Goal: Transaction & Acquisition: Obtain resource

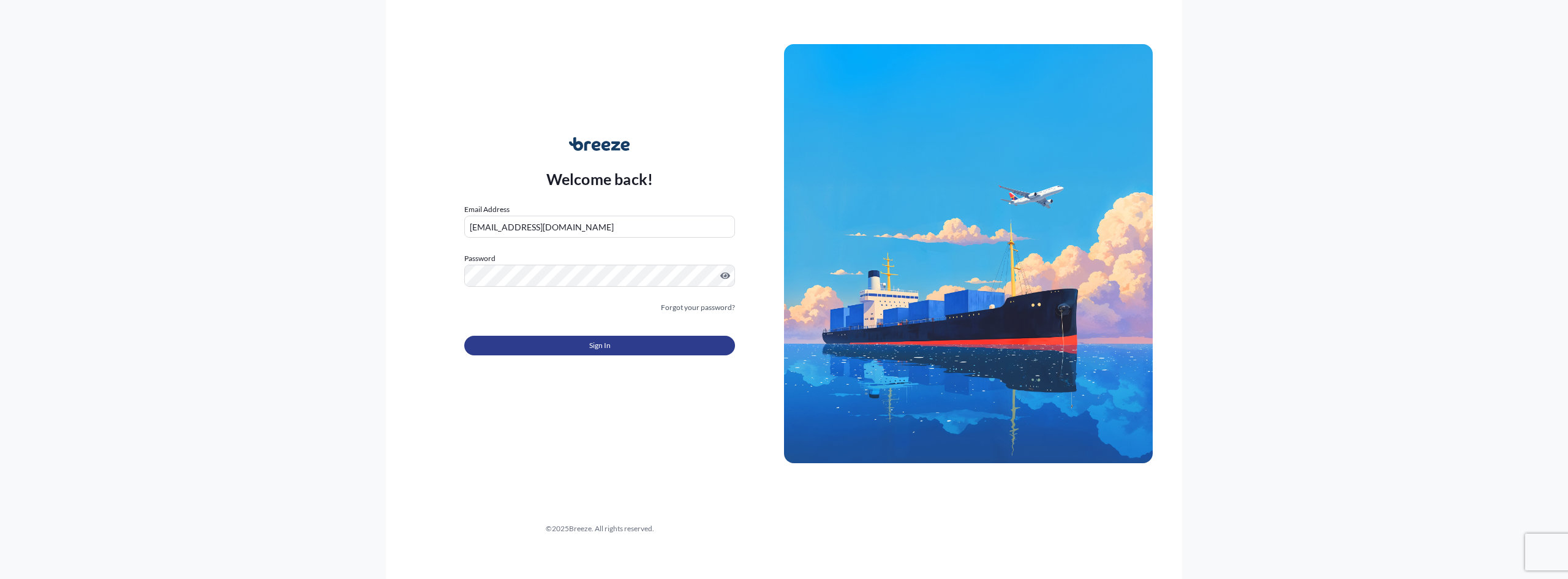
click at [630, 346] on button "Sign In" at bounding box center [600, 345] width 271 height 20
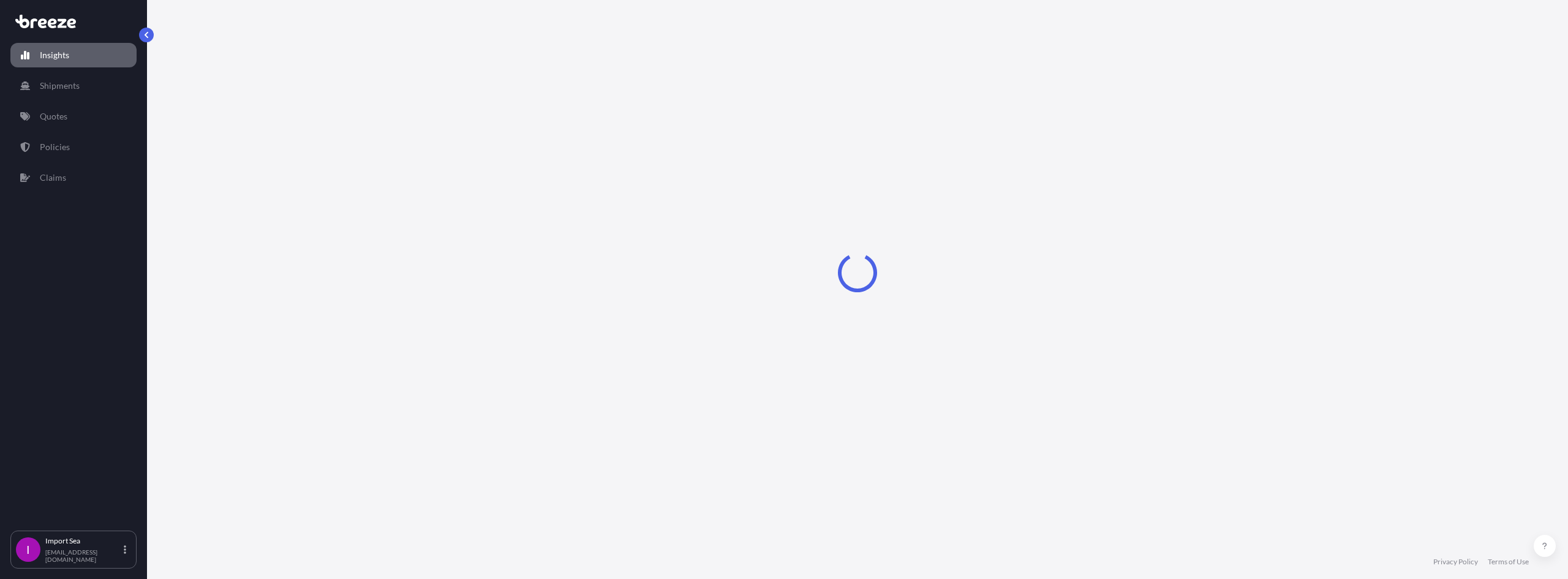
select select "2025"
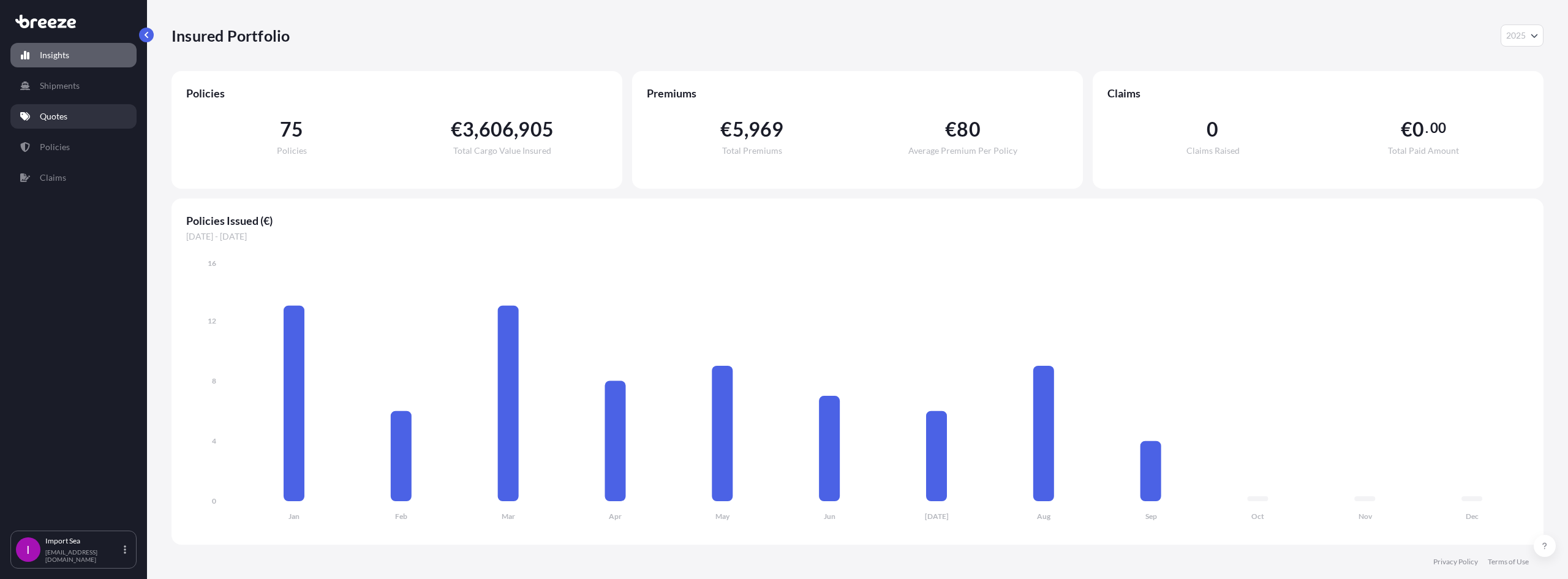
click at [66, 116] on p "Quotes" at bounding box center [53, 115] width 28 height 12
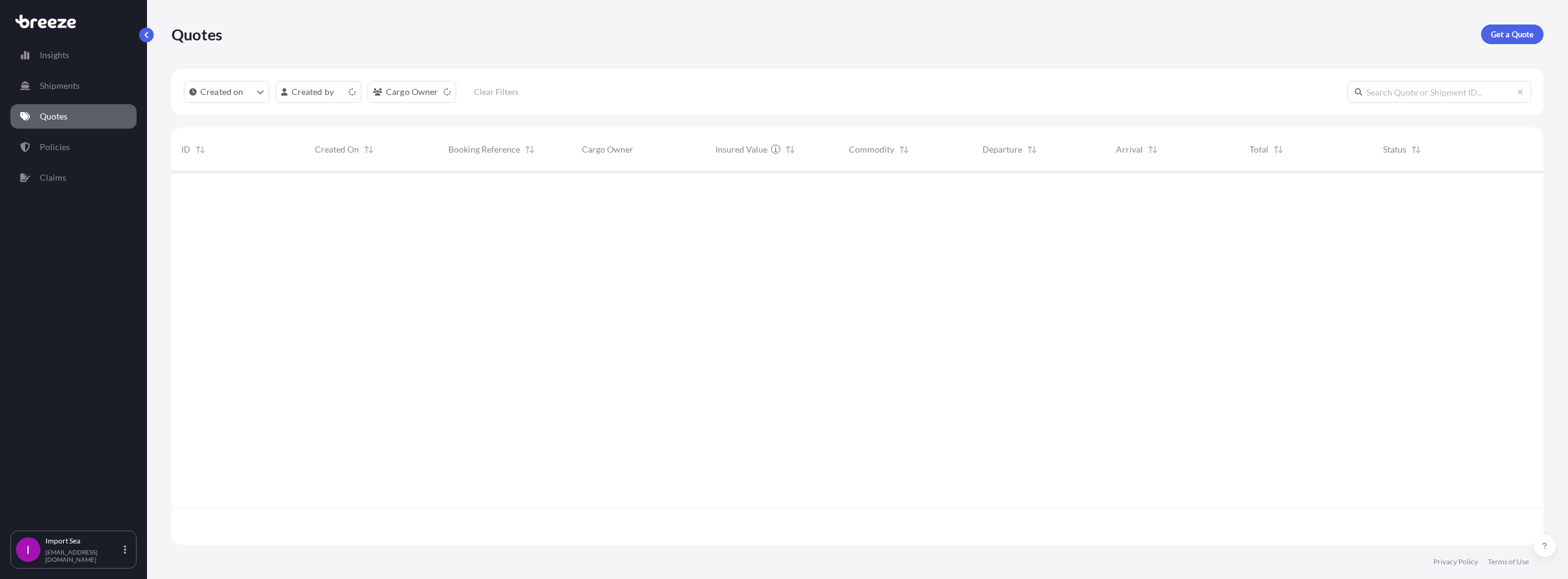
scroll to position [370, 1363]
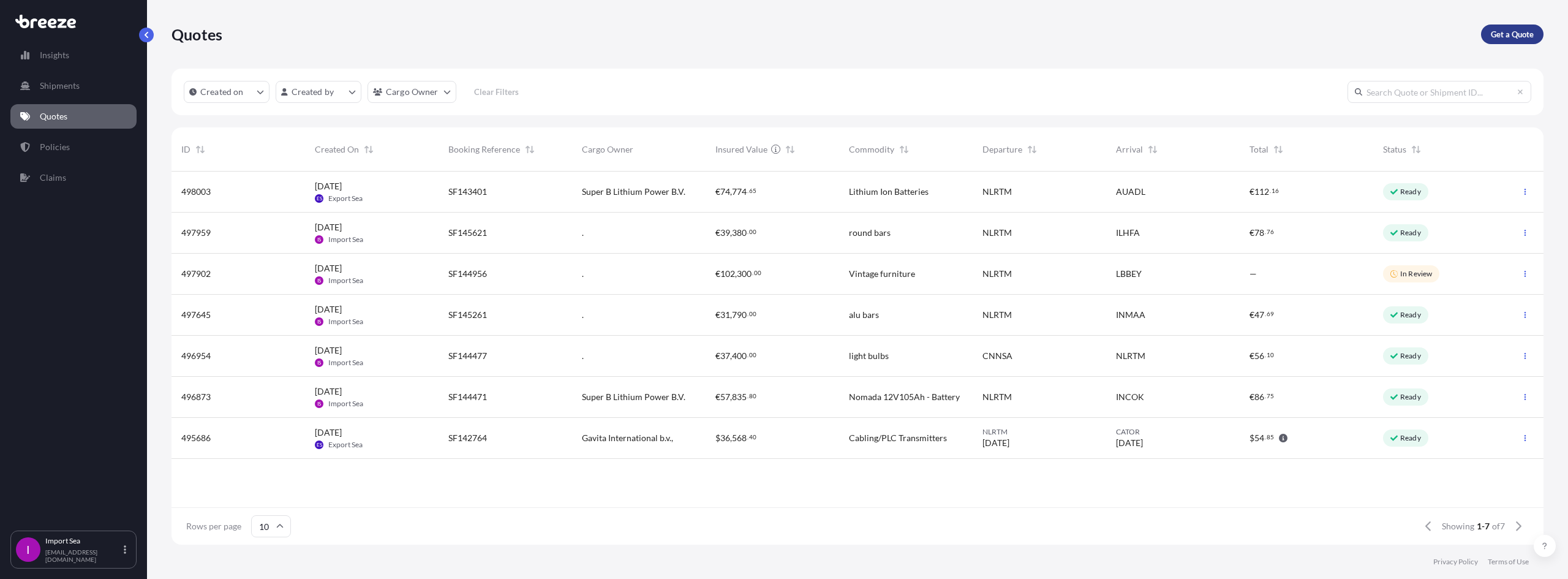
click at [1505, 29] on p "Get a Quote" at bounding box center [1512, 34] width 43 height 12
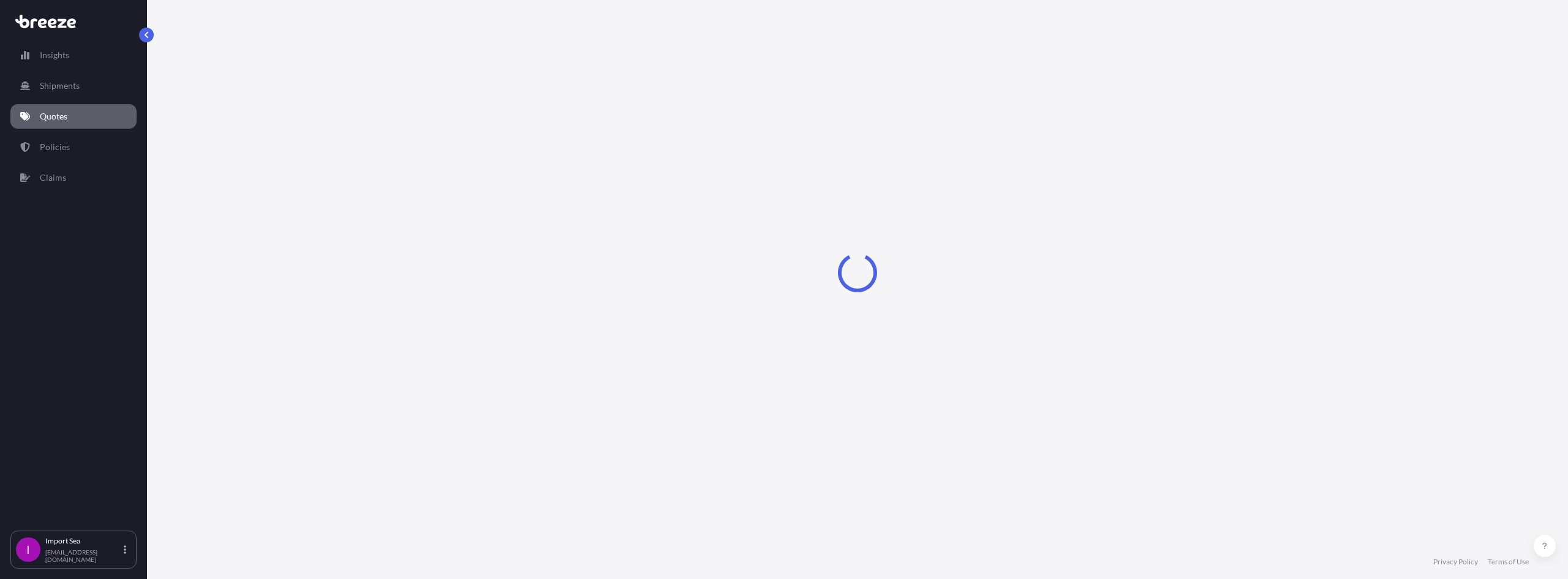
select select "Sea"
select select "1"
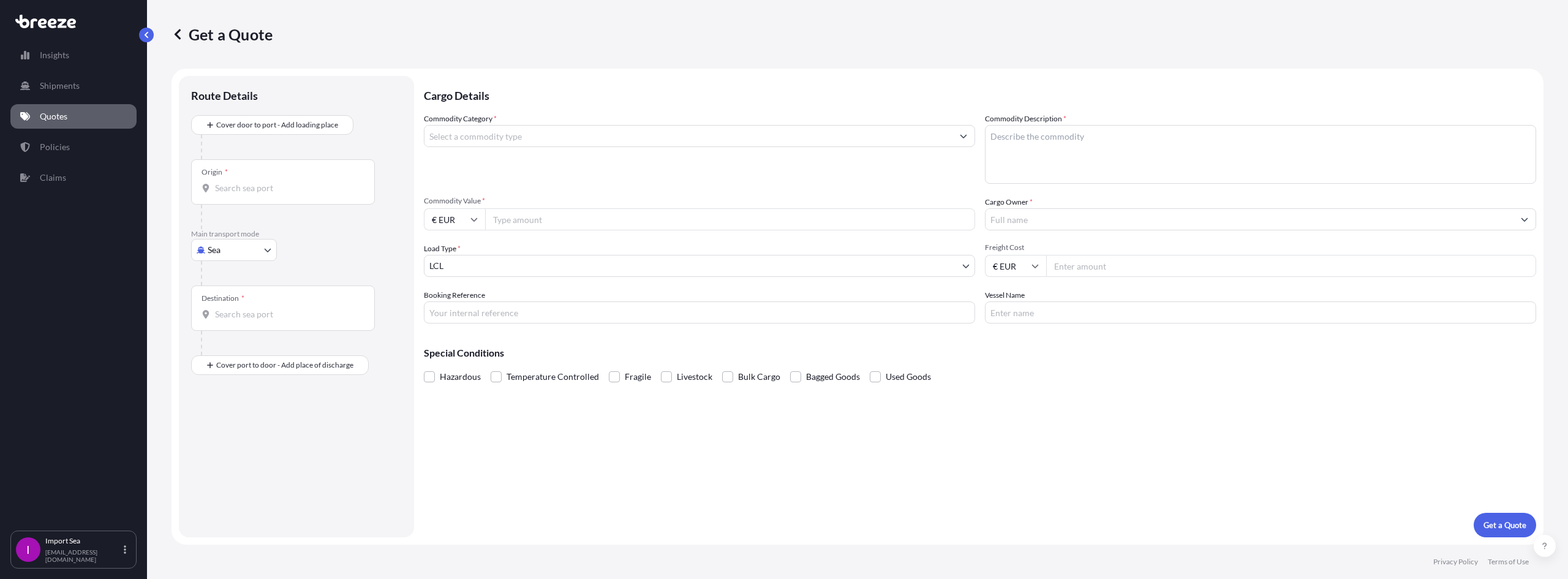
click at [547, 131] on input "Commodity Category *" at bounding box center [688, 136] width 528 height 22
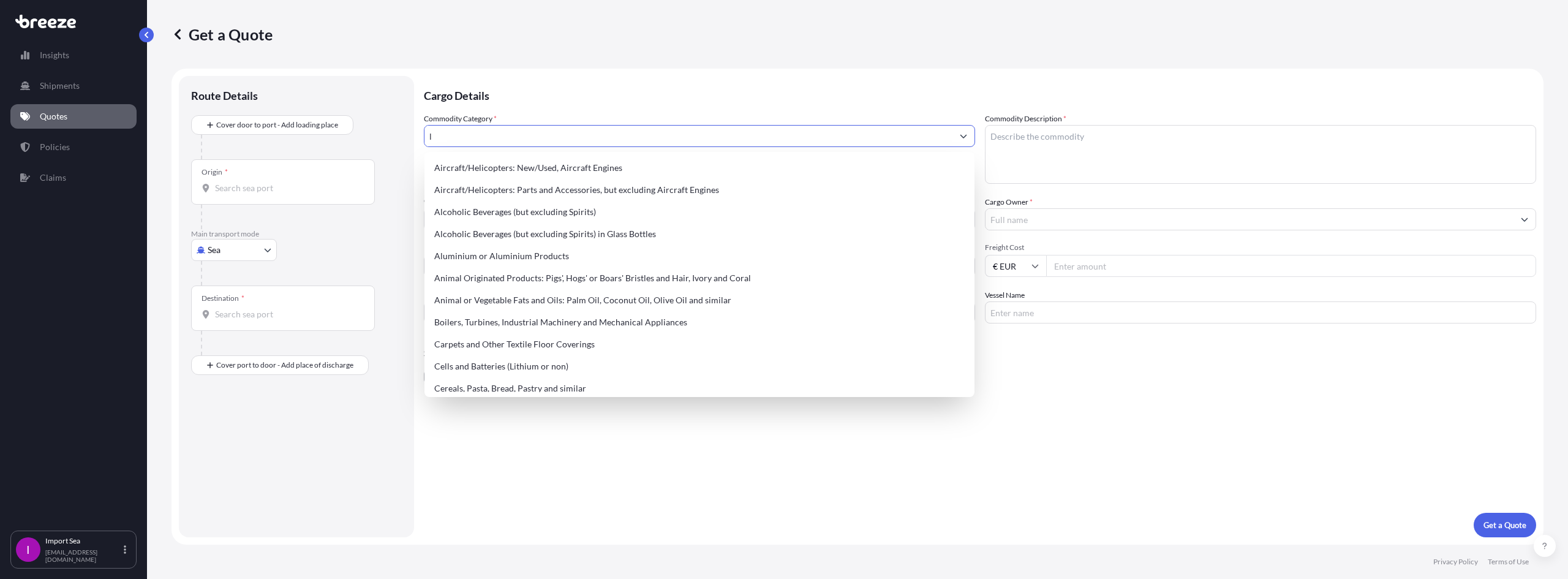
type input "l"
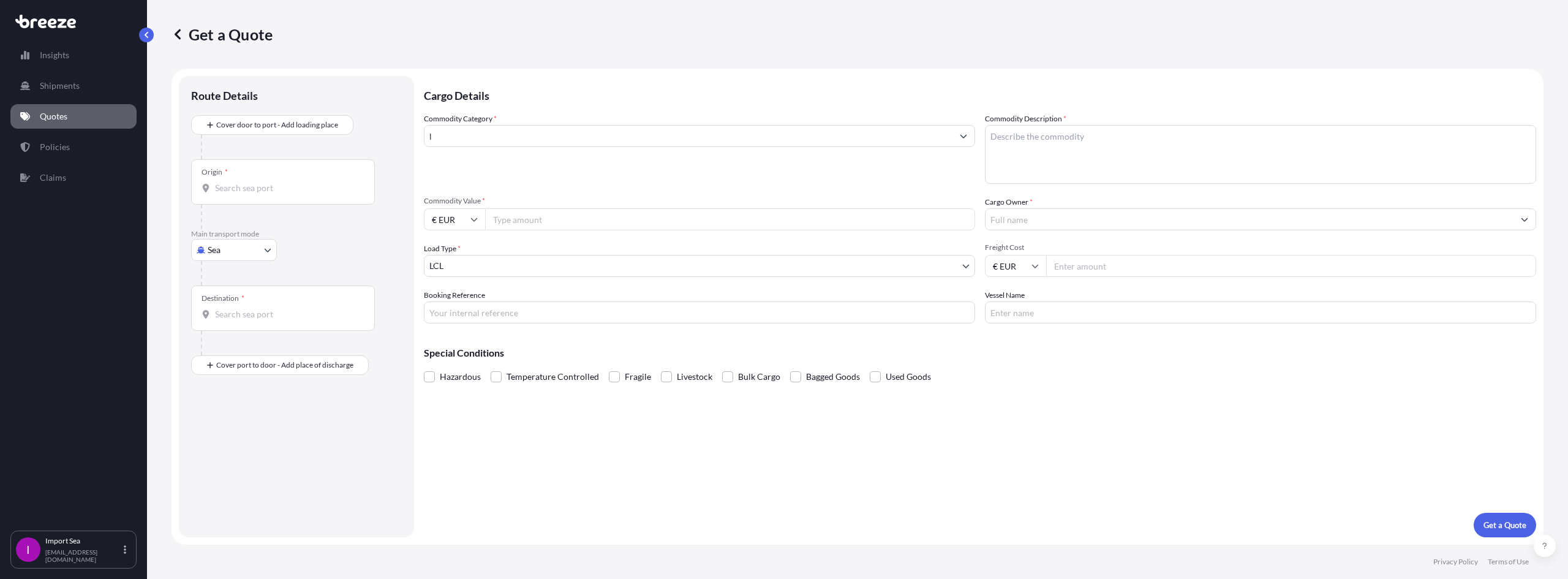
click at [234, 321] on div "Destination *" at bounding box center [283, 308] width 184 height 45
click at [234, 320] on input "Destination *" at bounding box center [287, 313] width 145 height 12
click at [635, 427] on div "Cargo Details Commodity Category * l Commodity Description * Commodity Value * …" at bounding box center [980, 306] width 1112 height 461
click at [1513, 533] on button "Get a Quote" at bounding box center [1505, 524] width 62 height 25
click at [1009, 267] on input "€ EUR" at bounding box center [1015, 266] width 61 height 22
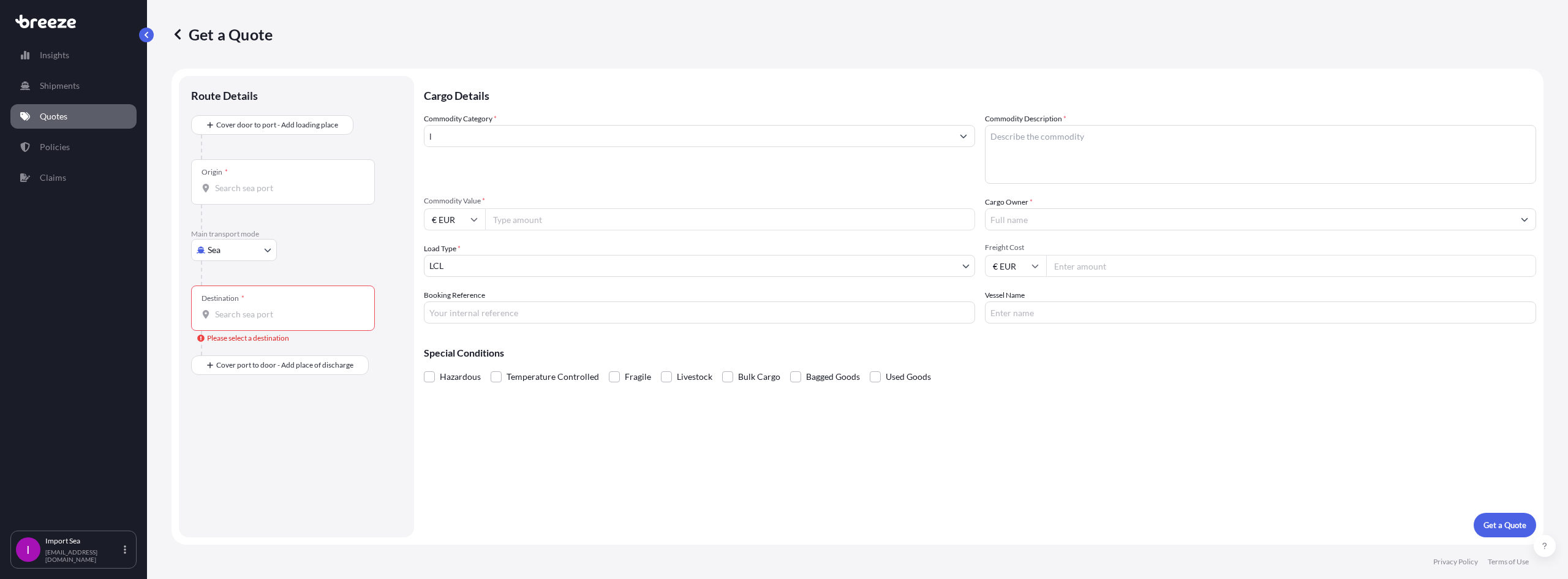
click at [1117, 273] on input "Freight Cost" at bounding box center [1290, 266] width 490 height 22
click at [504, 223] on input "Commodity Value *" at bounding box center [729, 219] width 490 height 22
click at [469, 218] on input "€ EUR" at bounding box center [454, 219] width 61 height 22
click at [448, 213] on input "€ EUR" at bounding box center [454, 219] width 61 height 22
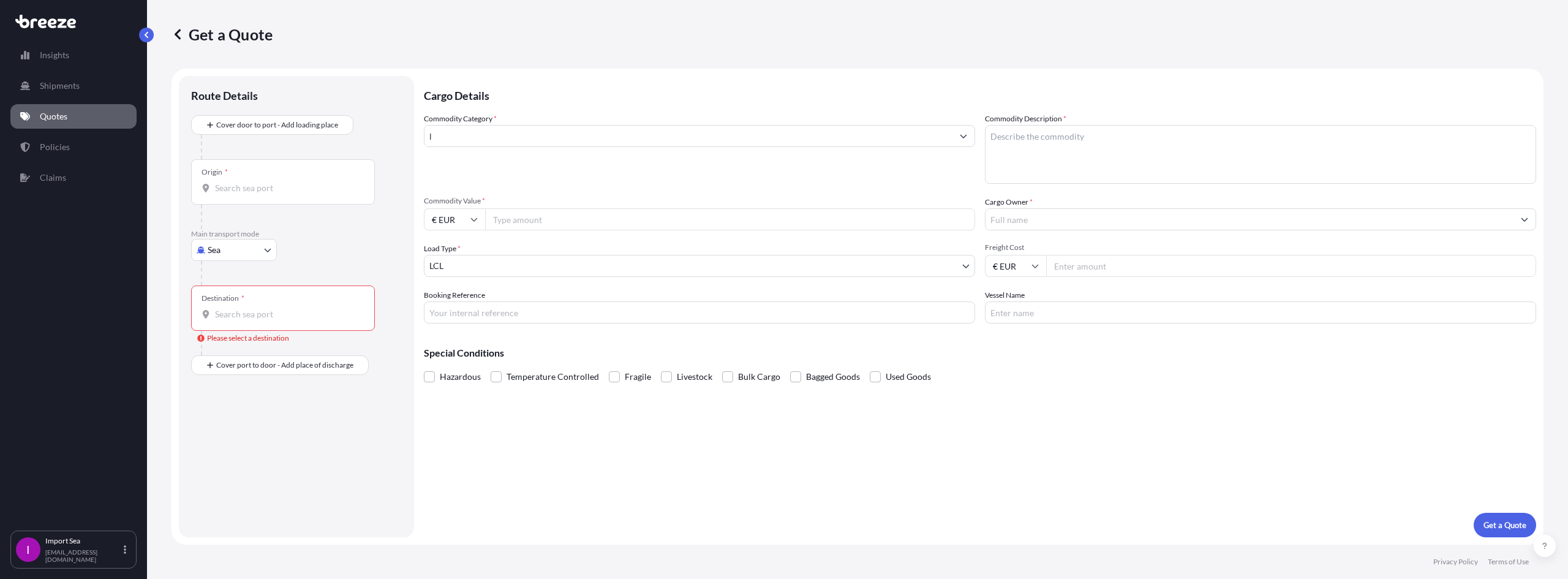
click at [741, 434] on div "Cargo Details Commodity Category * l Commodity Description * Commodity Value * …" at bounding box center [980, 306] width 1112 height 461
